Goal: Information Seeking & Learning: Learn about a topic

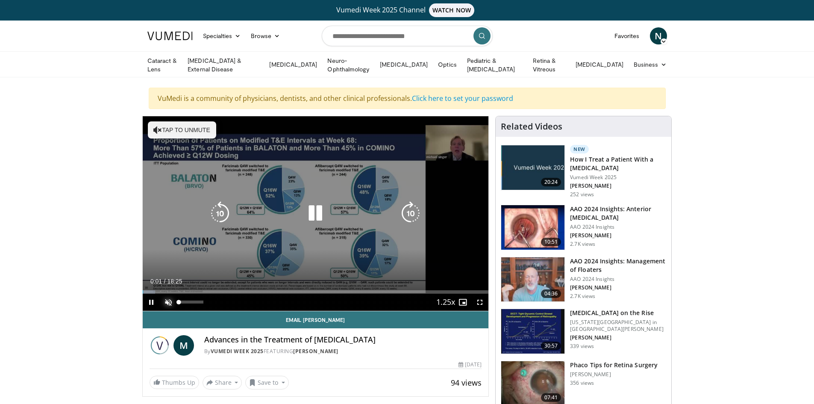
click at [167, 299] on span "Video Player" at bounding box center [168, 301] width 17 height 17
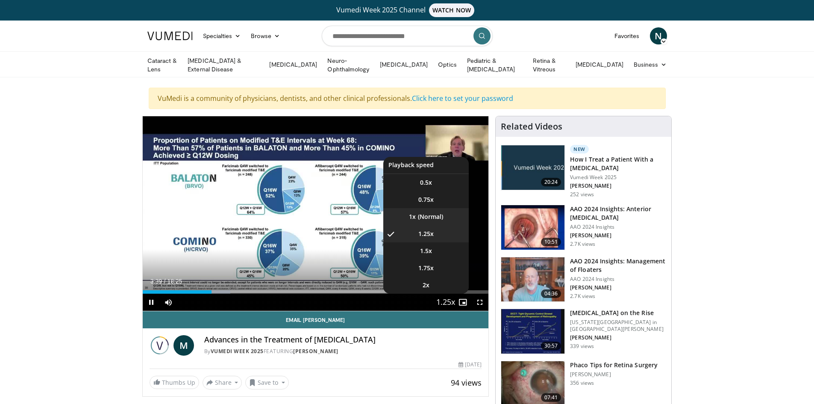
click at [433, 215] on li "1x" at bounding box center [425, 216] width 85 height 17
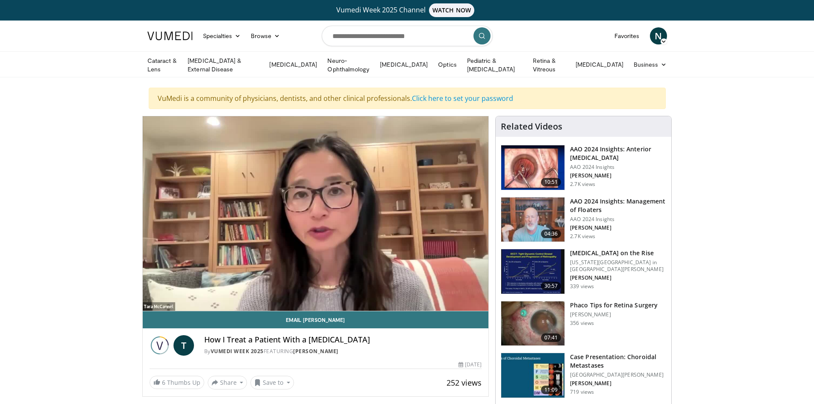
click at [542, 322] on img at bounding box center [532, 323] width 63 height 44
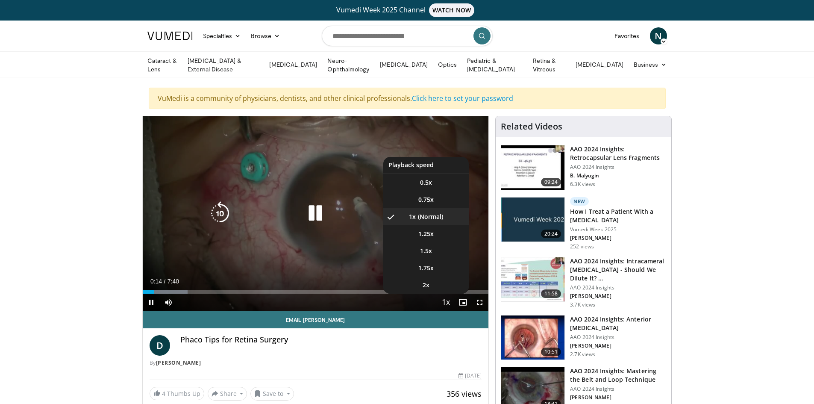
click at [446, 299] on span "Video Player" at bounding box center [445, 302] width 12 height 17
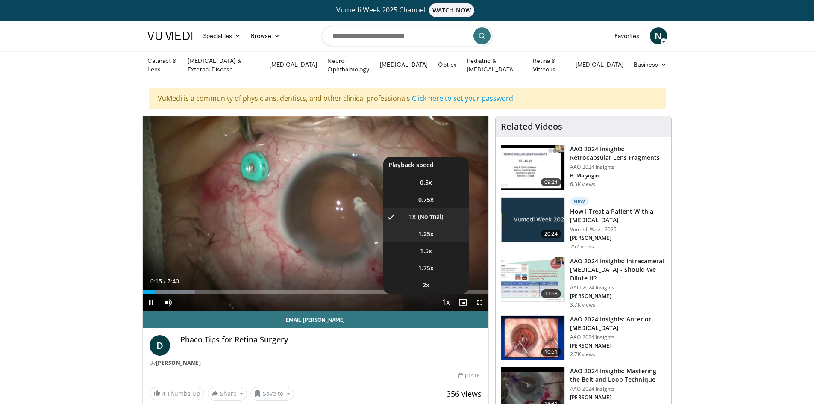
click at [423, 231] on span "1.25x" at bounding box center [425, 233] width 15 height 9
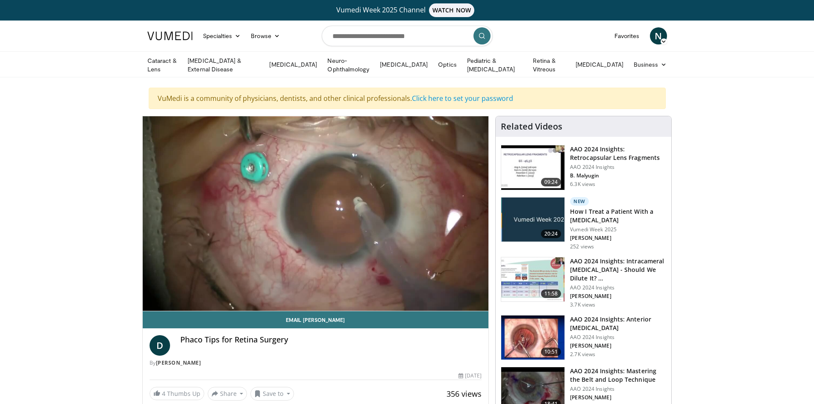
click at [529, 346] on img at bounding box center [532, 337] width 63 height 44
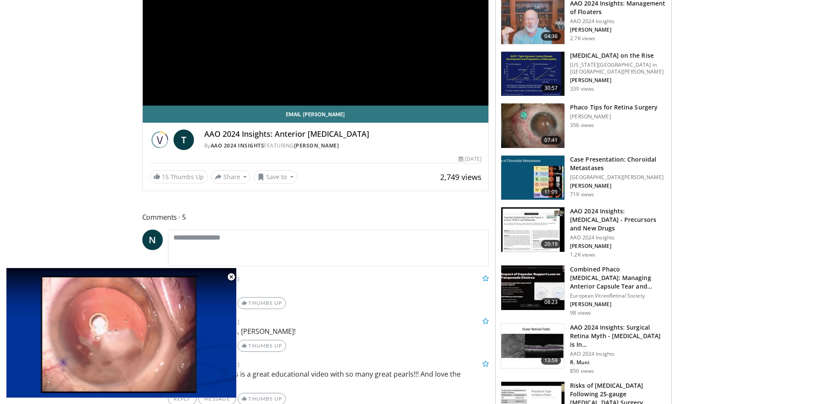
scroll to position [214, 0]
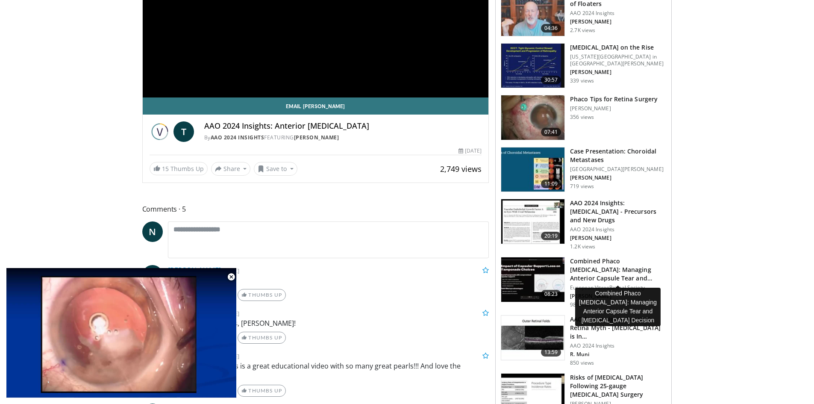
click at [625, 264] on h3 "Combined Phaco [MEDICAL_DATA]: Managing Anterior Capsule Tear and Tampon…" at bounding box center [618, 270] width 96 height 26
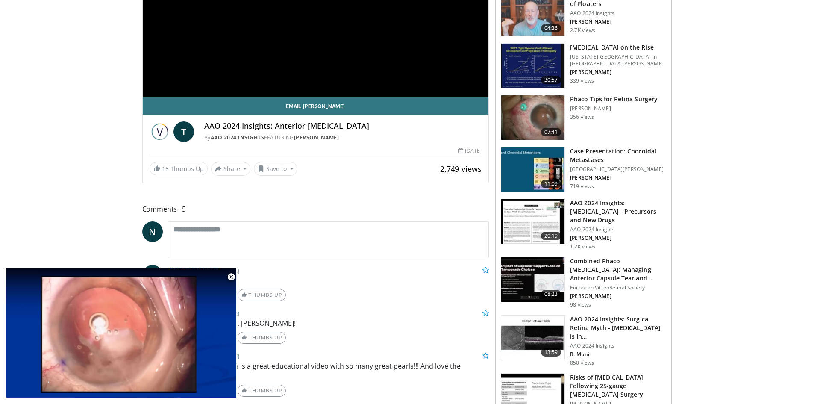
click at [536, 281] on img at bounding box center [532, 279] width 63 height 44
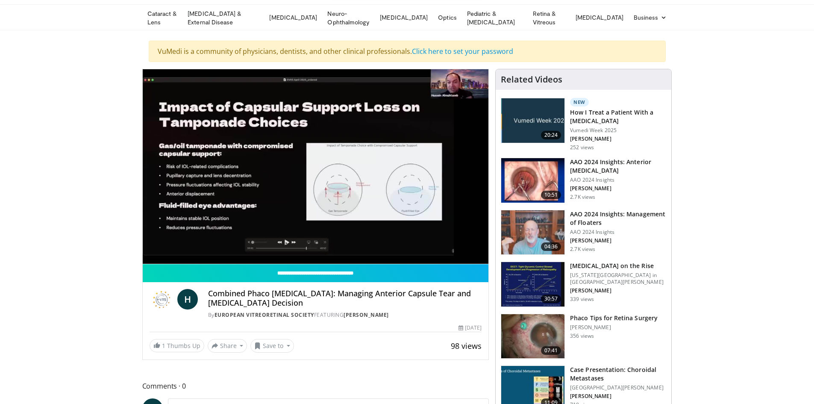
scroll to position [43, 0]
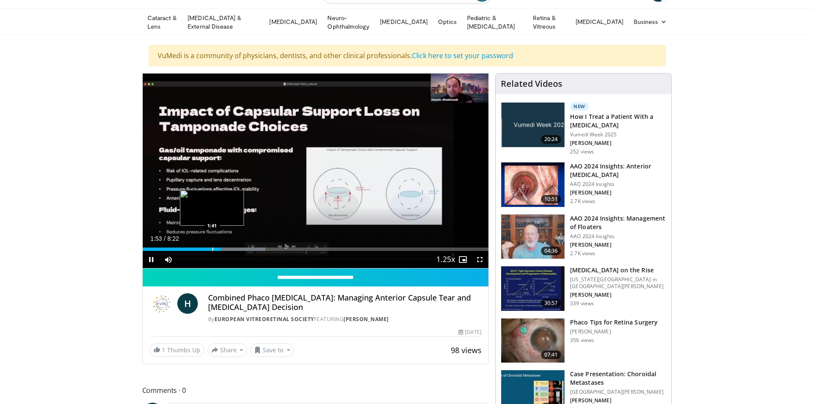
click at [208, 247] on div "Loaded : 35.55% 1:53 1:41" at bounding box center [316, 248] width 346 height 3
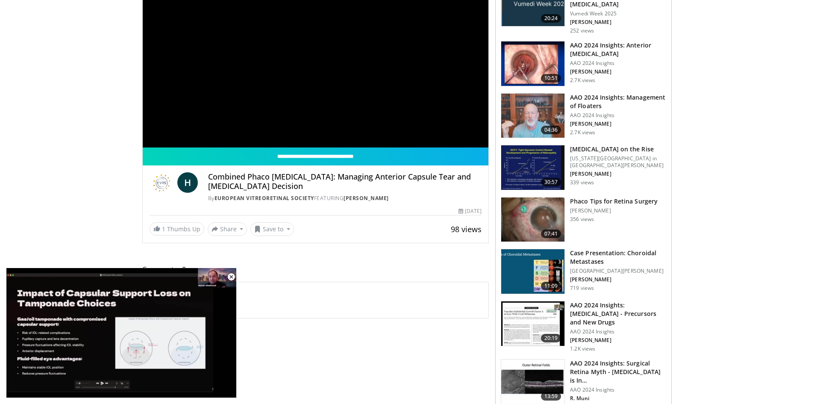
scroll to position [171, 0]
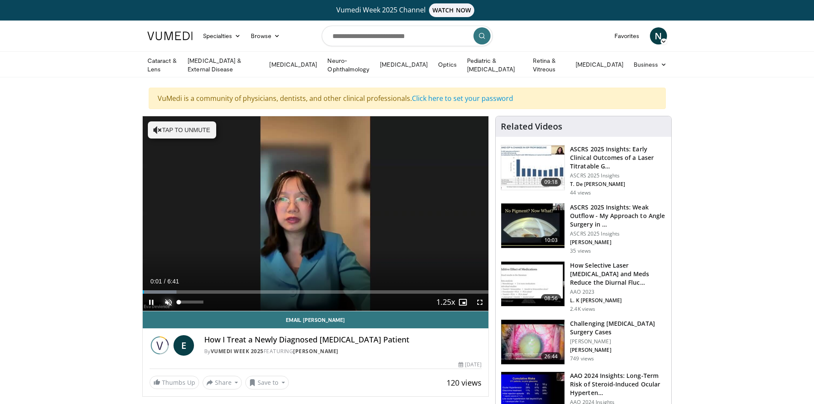
click at [169, 300] on span "Video Player" at bounding box center [168, 301] width 17 height 17
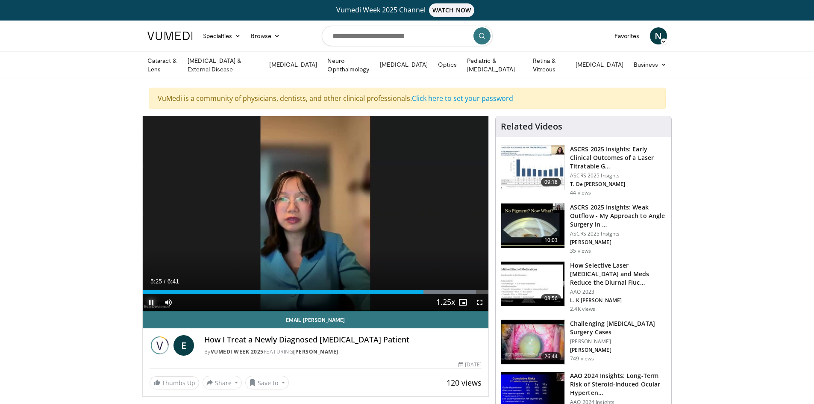
click at [151, 300] on span "Video Player" at bounding box center [151, 301] width 17 height 17
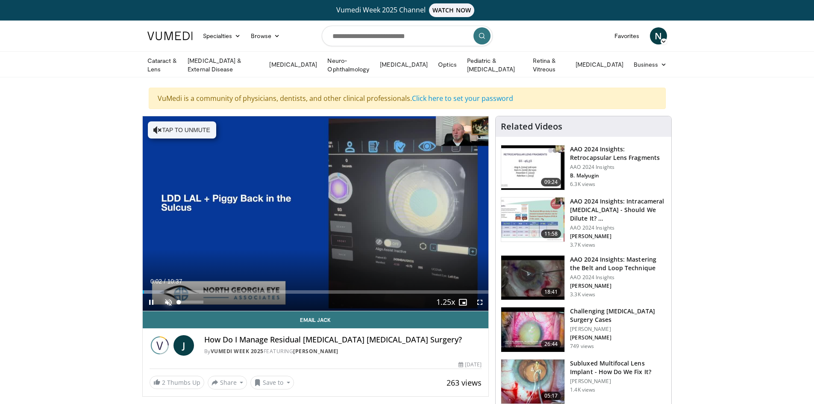
click at [164, 302] on span "Video Player" at bounding box center [168, 301] width 17 height 17
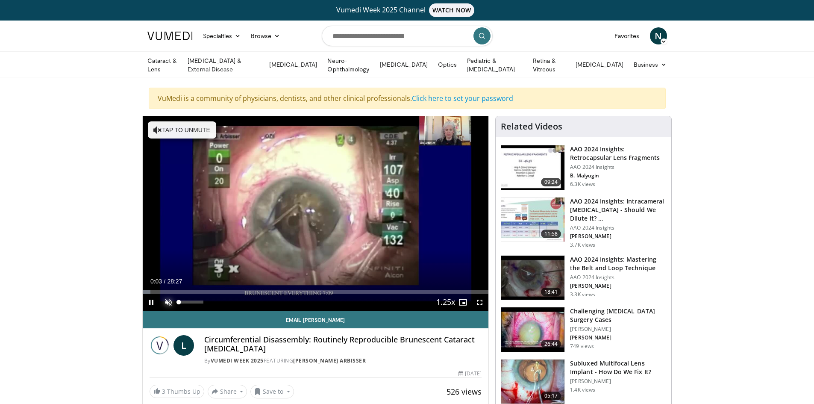
click at [168, 302] on span "Video Player" at bounding box center [168, 301] width 17 height 17
